Goal: Transaction & Acquisition: Purchase product/service

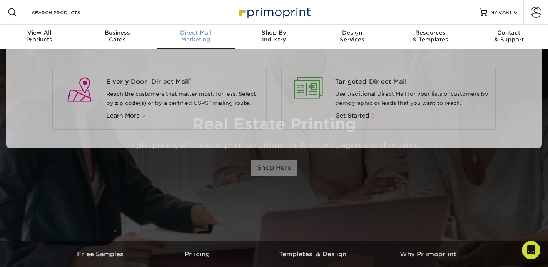
click at [190, 37] on div "Direct Mail Marketing" at bounding box center [196, 36] width 78 height 14
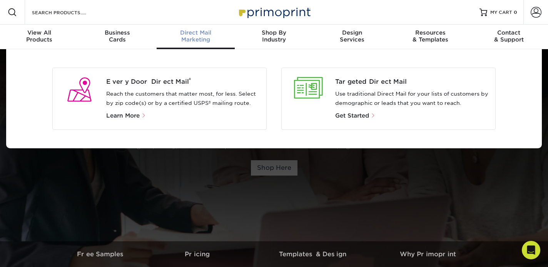
click at [374, 94] on p "Use traditional Direct Mail for your lists of customers by demographic or leads…" at bounding box center [412, 99] width 154 height 18
click at [365, 82] on span "Targeted Direct Mail" at bounding box center [412, 81] width 154 height 9
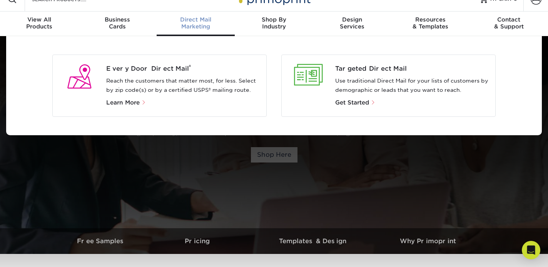
scroll to position [10, 0]
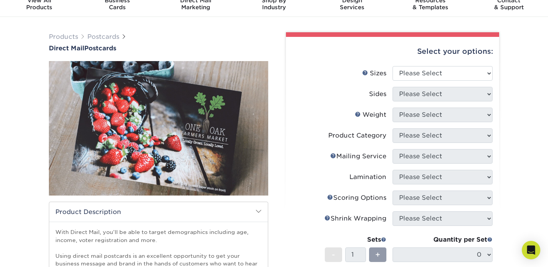
scroll to position [36, 0]
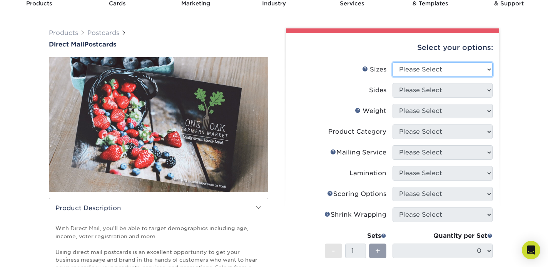
click at [488, 70] on select "Please Select 1.5" x 7" 2" x 4" 2" x 6" 2" x 7" 2" x 8" 2.12" x 5.5" 2.12" x 5.…" at bounding box center [442, 69] width 100 height 15
select select "6.00x11.00"
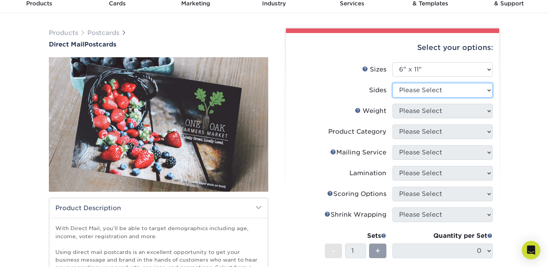
click at [487, 90] on select "Please Select Print Both Sides Print Front Only" at bounding box center [442, 90] width 100 height 15
select select "13abbda7-1d64-4f25-8bb2-c179b224825d"
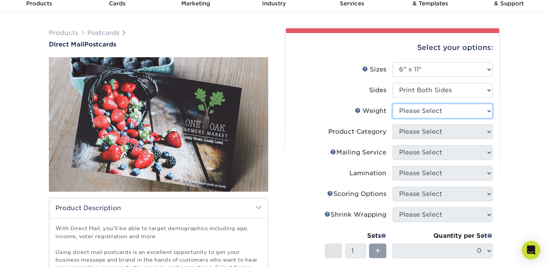
click at [490, 111] on select "Please Select 14PT 16PT 14PT Uncoated 100LB" at bounding box center [442, 111] width 100 height 15
select select "16PT"
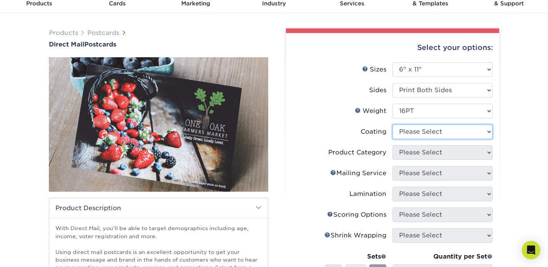
click at [489, 131] on select at bounding box center [442, 132] width 100 height 15
select select "1e8116af-acfc-44b1-83dc-8181aa338834"
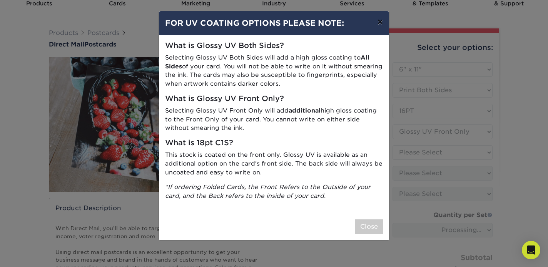
click at [382, 21] on button "×" at bounding box center [380, 22] width 18 height 22
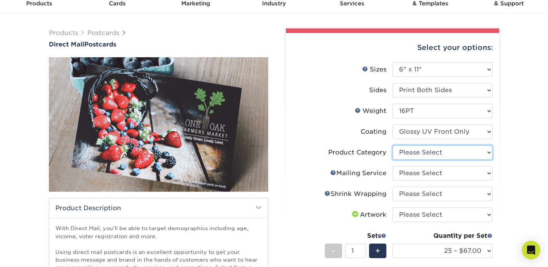
click at [487, 154] on select "Please Select Postcards" at bounding box center [442, 152] width 100 height 15
select select "9b7272e0-d6c8-4c3c-8e97-d3a1bcdab858"
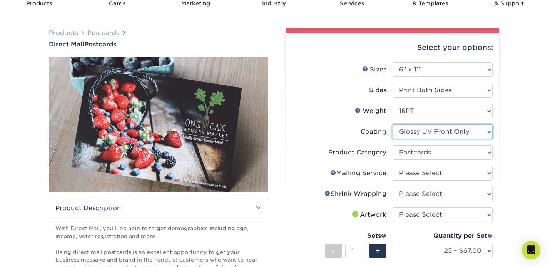
click at [488, 132] on select at bounding box center [442, 132] width 100 height 15
select select "121bb7b5-3b4d-429f-bd8d-bbf80e953313"
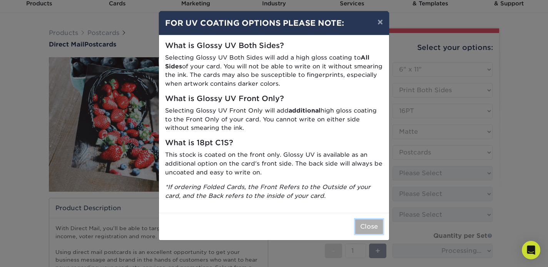
click at [367, 223] on button "Close" at bounding box center [369, 227] width 28 height 15
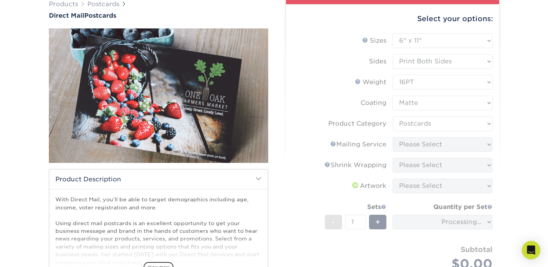
scroll to position [71, 0]
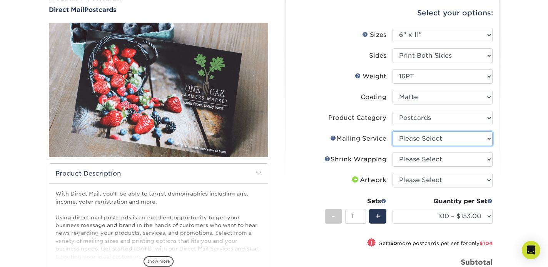
click at [490, 138] on select "Please Select No Direct Mailing Service No, I will mail/stamp/imprint Direct Ma…" at bounding box center [442, 139] width 100 height 15
select select "3359c49b-ecae-4694-8901-edec09a31a0d"
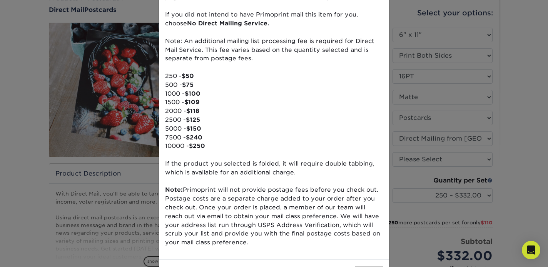
scroll to position [5, 0]
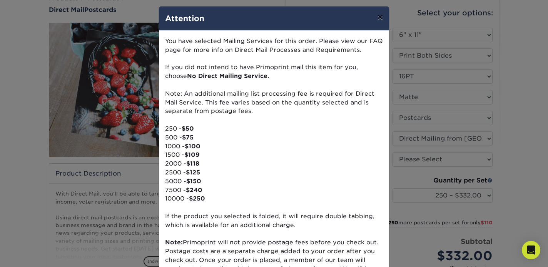
click at [382, 17] on button "×" at bounding box center [380, 18] width 18 height 22
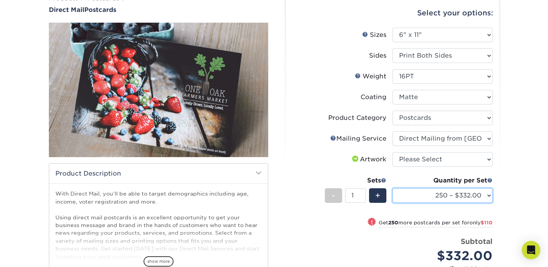
click at [486, 194] on select "250 – $332.00 500 – $442.00 1000 – $575.00 2500 – $851.00 5000 – $1295.00 7500 …" at bounding box center [442, 195] width 100 height 15
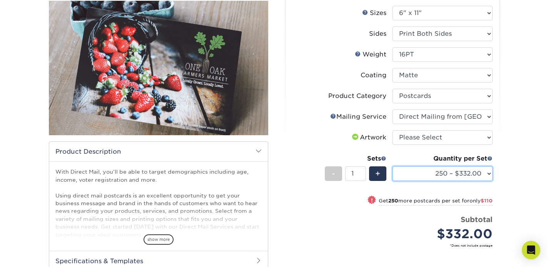
scroll to position [96, 0]
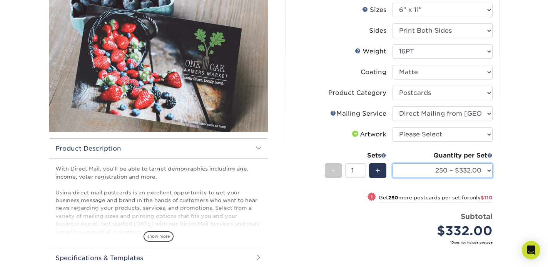
click at [488, 170] on select "250 – $332.00 500 – $442.00 1000 – $575.00 2500 – $851.00 5000 – $1295.00 7500 …" at bounding box center [442, 170] width 100 height 15
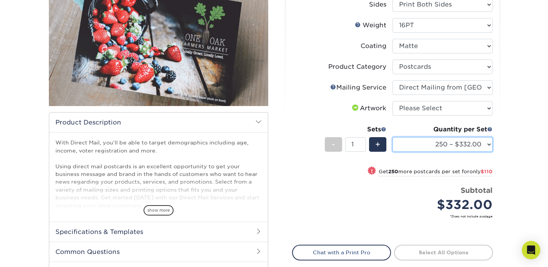
scroll to position [0, 0]
